Goal: Task Accomplishment & Management: Manage account settings

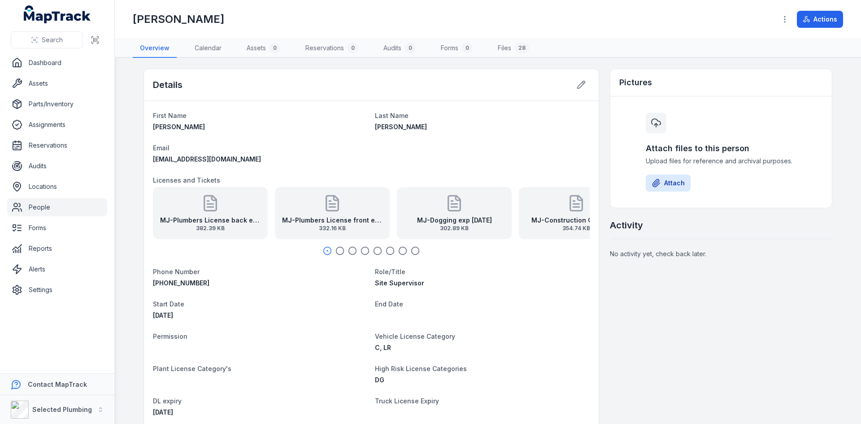
click at [46, 205] on link "People" at bounding box center [57, 207] width 100 height 18
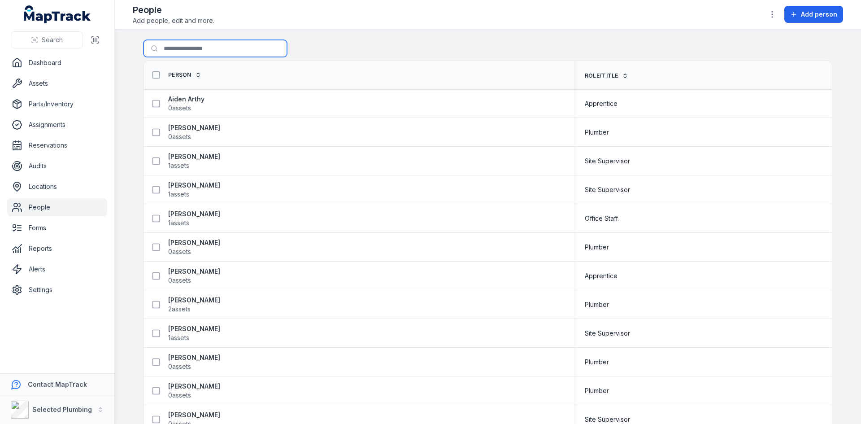
click at [180, 49] on input "Search for people" at bounding box center [216, 48] width 144 height 17
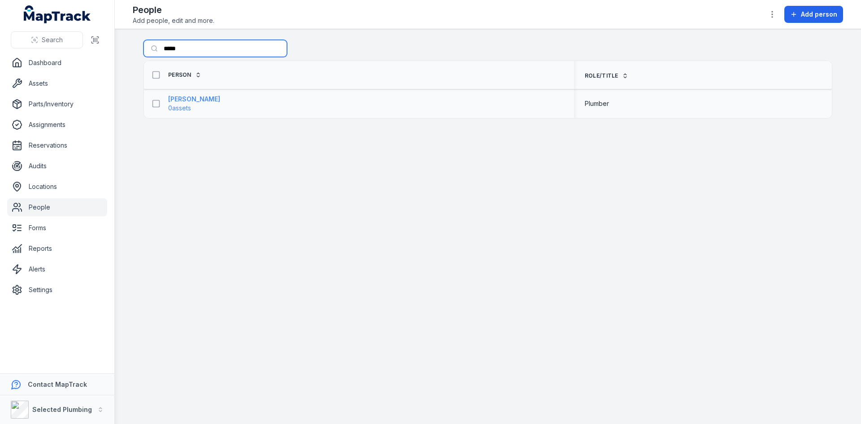
type input "*****"
click at [174, 97] on strong "[PERSON_NAME]" at bounding box center [194, 99] width 52 height 9
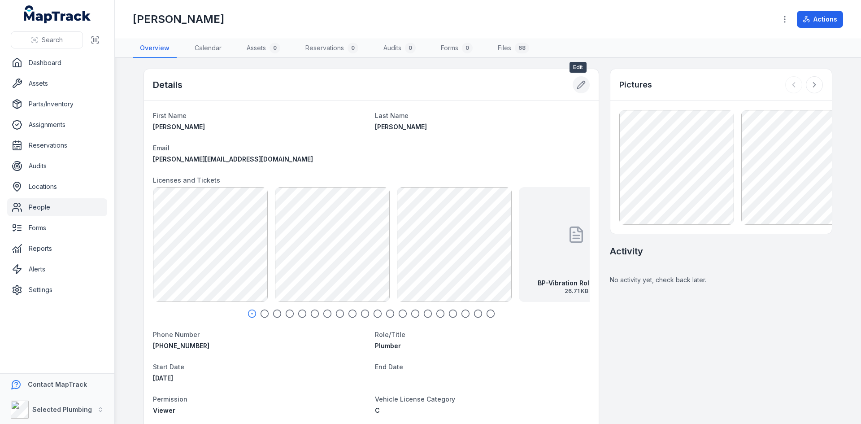
click at [578, 87] on icon at bounding box center [582, 85] width 8 height 8
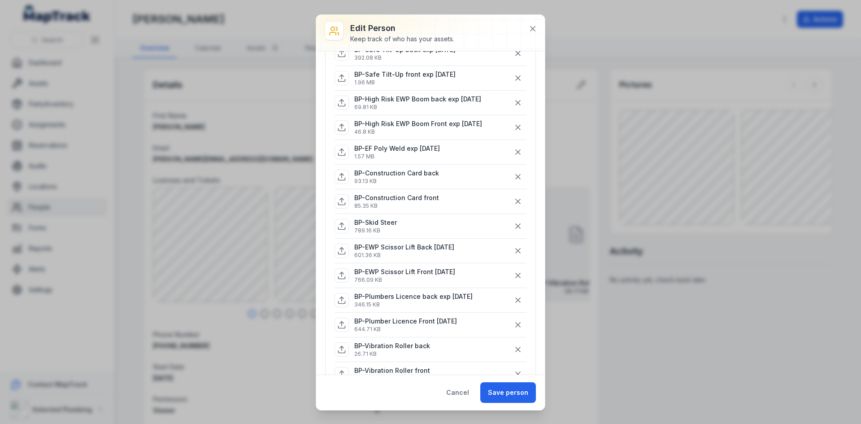
scroll to position [224, 0]
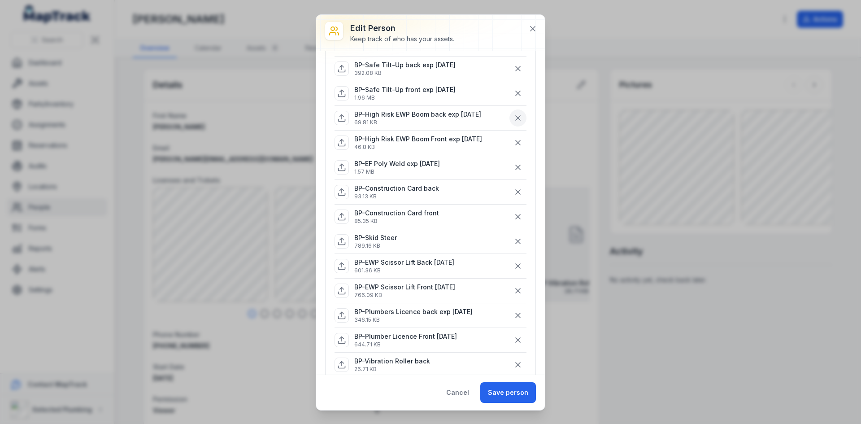
click at [514, 118] on icon "button" at bounding box center [518, 117] width 9 height 9
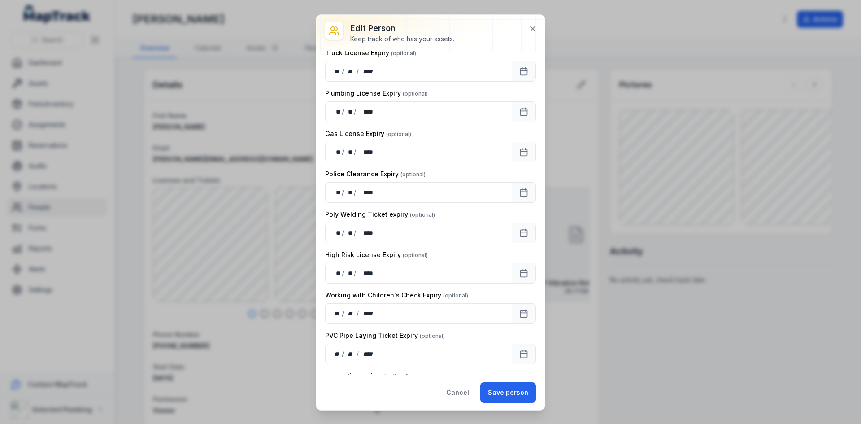
scroll to position [1032, 0]
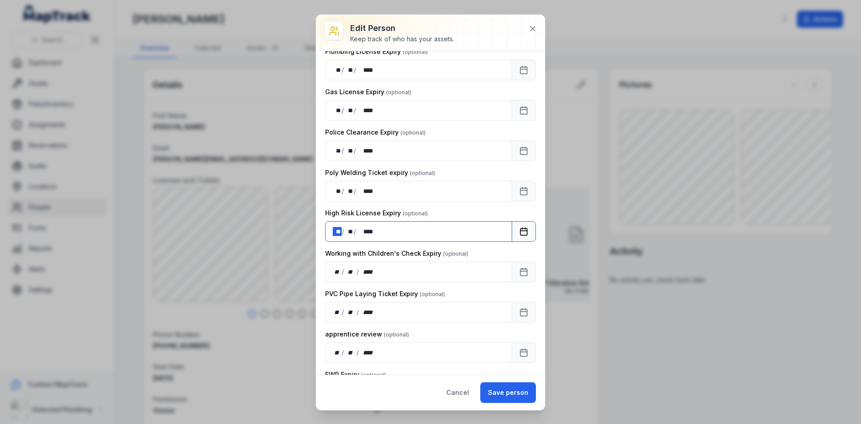
click at [340, 232] on div "** **" at bounding box center [337, 231] width 9 height 9
click at [340, 231] on div "** **" at bounding box center [337, 231] width 9 height 9
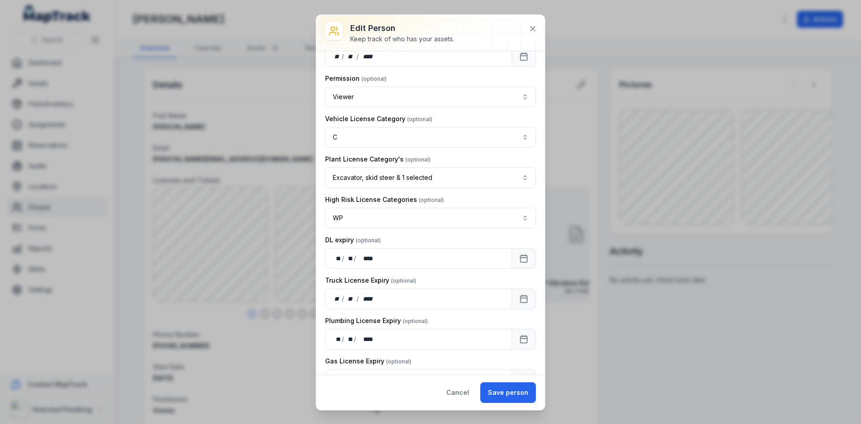
scroll to position [538, 0]
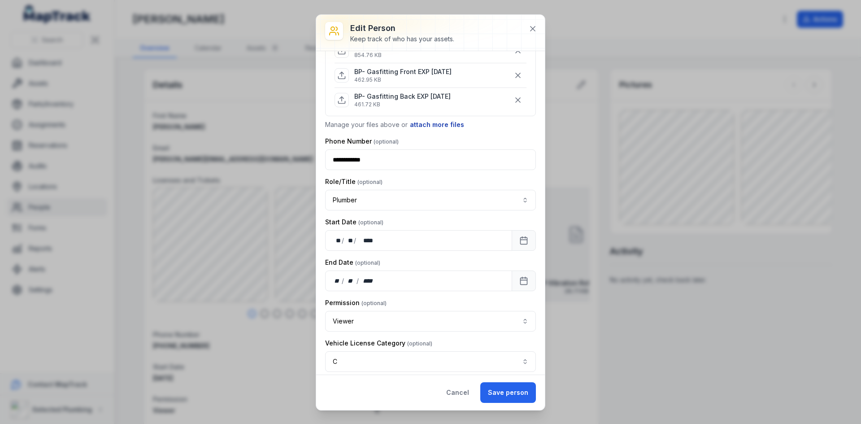
click at [441, 122] on button "attach more files" at bounding box center [437, 125] width 55 height 10
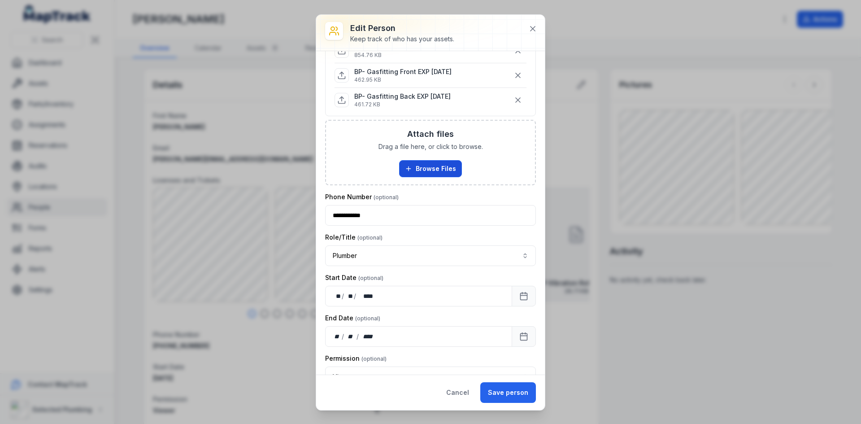
click at [418, 171] on button "Browse Files" at bounding box center [430, 168] width 63 height 17
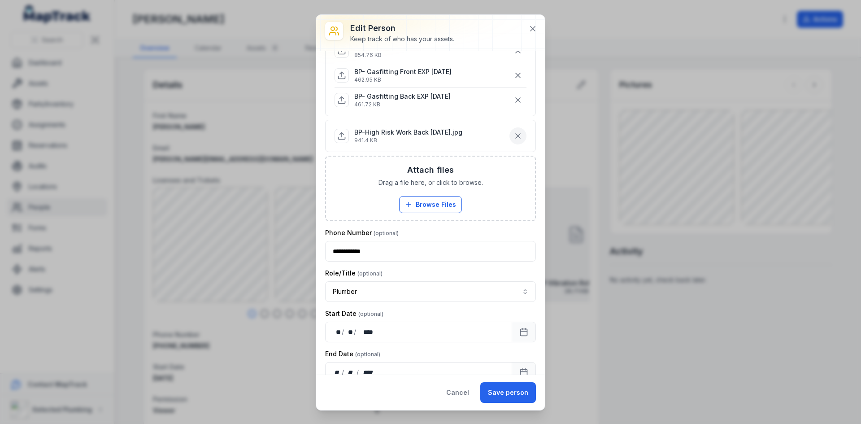
click at [514, 134] on icon "button" at bounding box center [518, 135] width 9 height 9
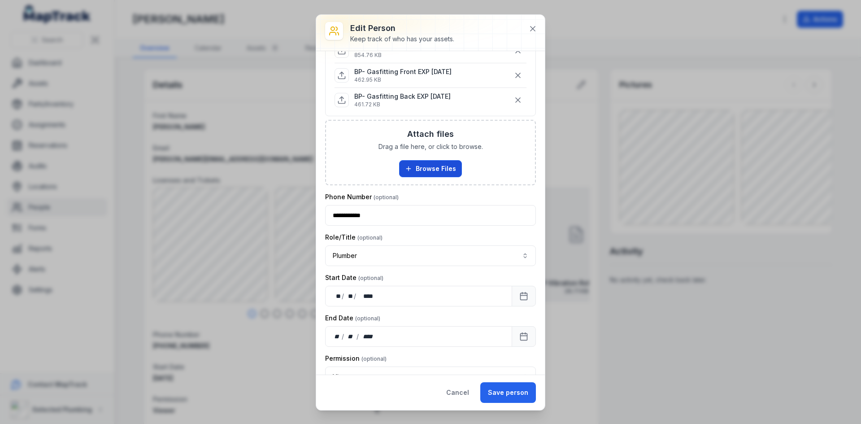
click at [424, 164] on button "Browse Files" at bounding box center [430, 168] width 63 height 17
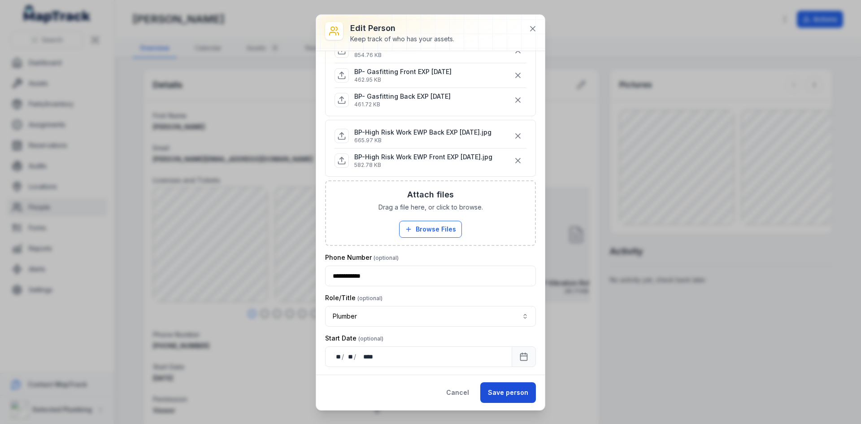
click at [507, 392] on button "Save person" at bounding box center [508, 392] width 56 height 21
